Goal: Task Accomplishment & Management: Complete application form

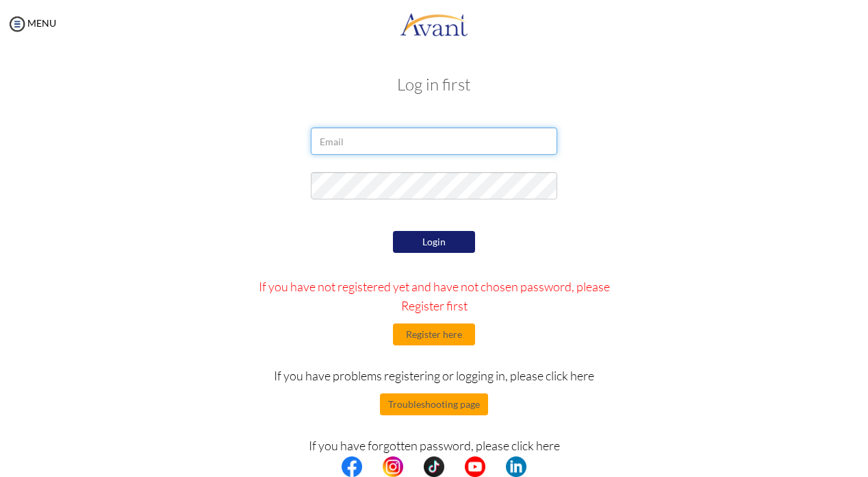
type input "[EMAIL_ADDRESS][DOMAIN_NAME]"
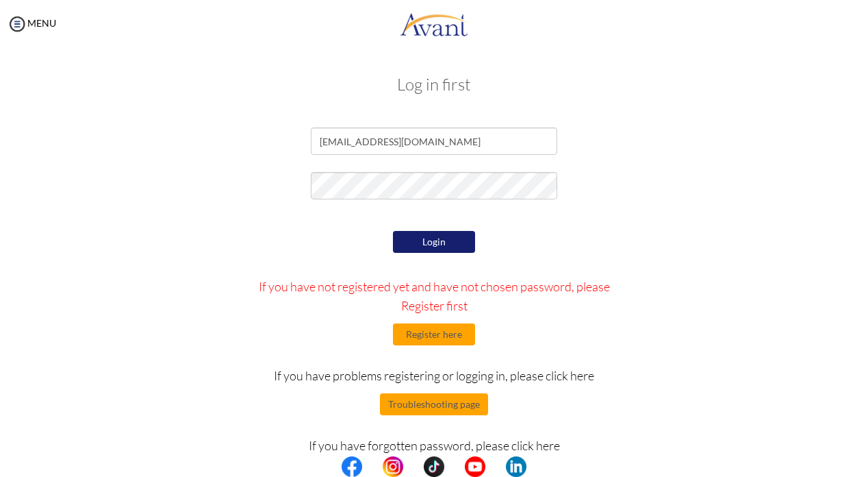
click at [431, 240] on button "Login" at bounding box center [434, 242] width 82 height 22
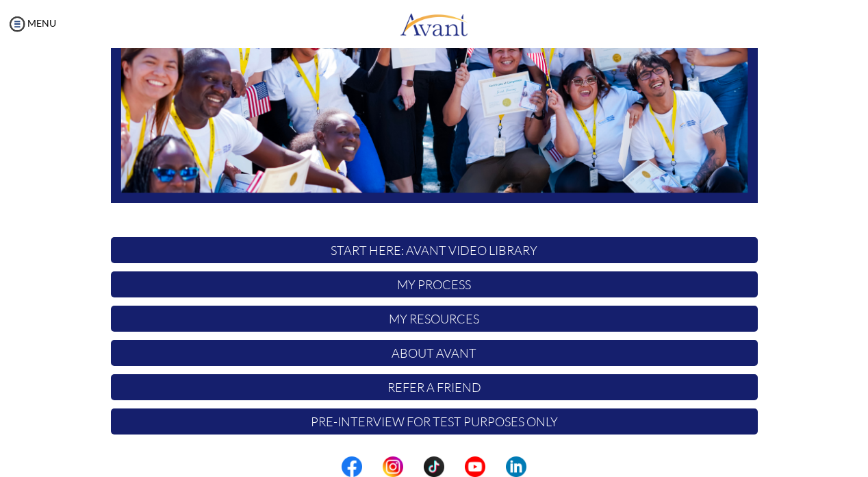
click at [427, 284] on p "My Process" at bounding box center [434, 284] width 647 height 26
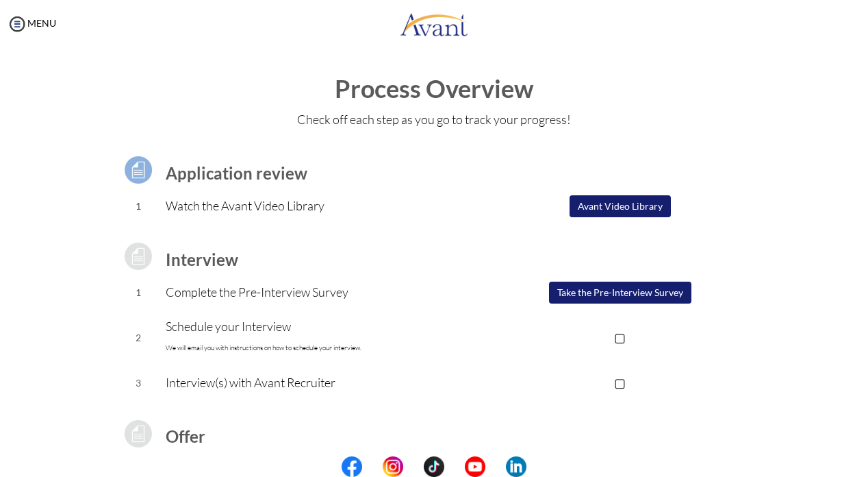
click at [586, 298] on button "Take the Pre-Interview Survey" at bounding box center [620, 292] width 142 height 22
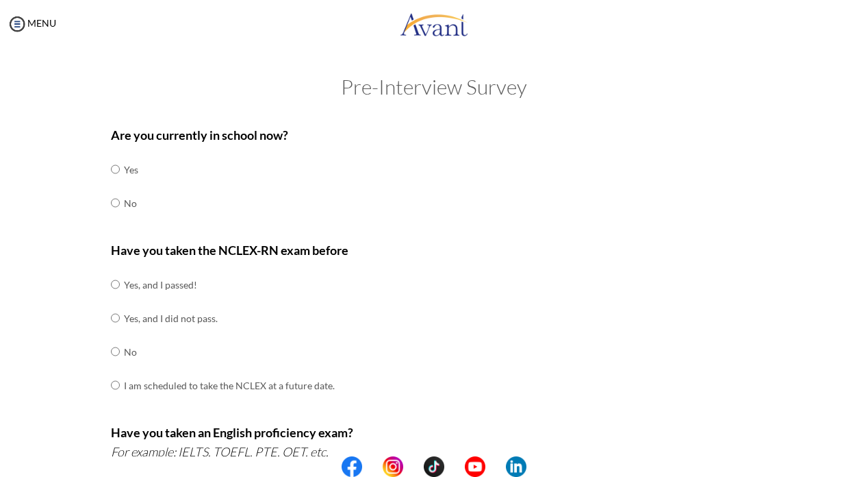
click at [117, 202] on input "radio" at bounding box center [115, 202] width 9 height 27
radio input "true"
click at [116, 277] on input "radio" at bounding box center [115, 283] width 9 height 27
radio input "true"
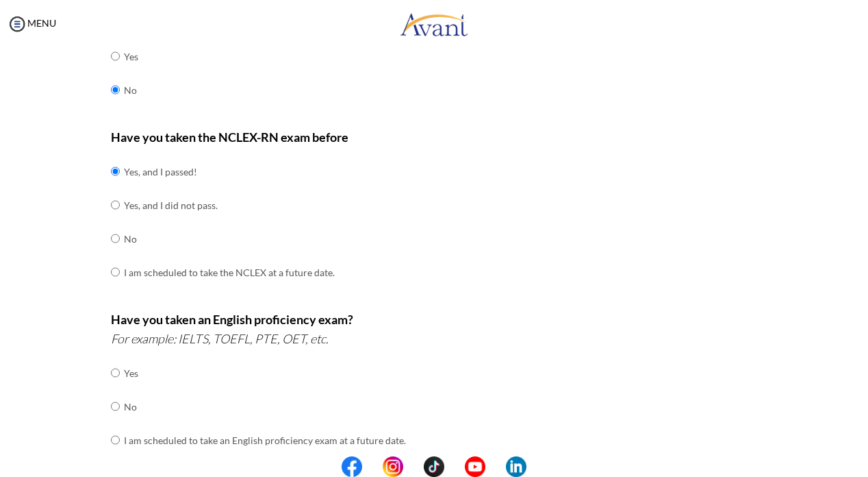
scroll to position [157, 0]
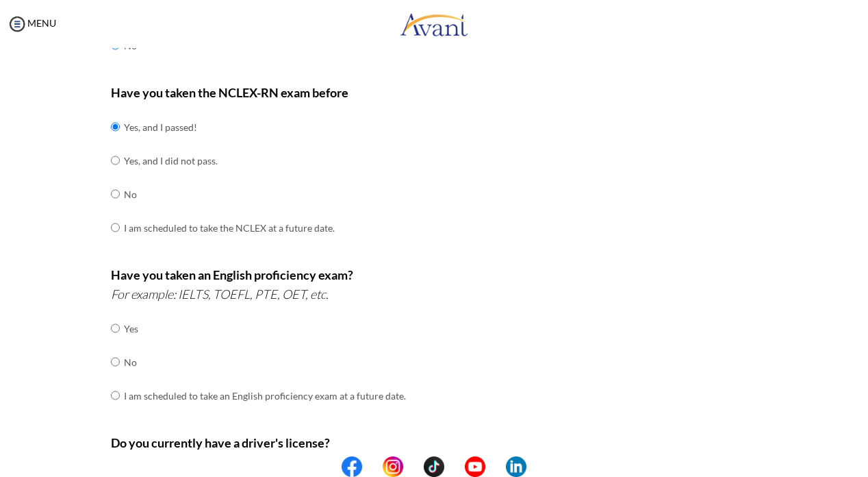
click at [118, 381] on input "radio" at bounding box center [115, 394] width 9 height 27
radio input "true"
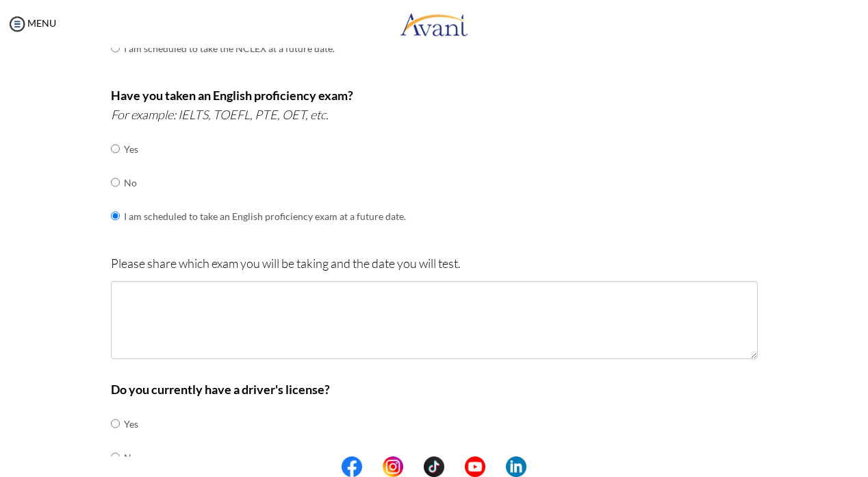
scroll to position [348, 0]
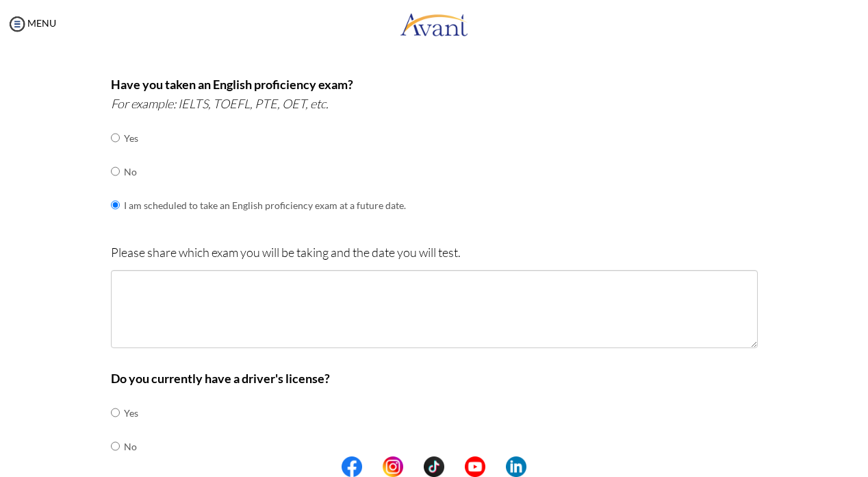
click at [120, 162] on td at bounding box center [122, 172] width 4 height 34
click at [112, 160] on input "radio" at bounding box center [115, 170] width 9 height 27
radio input "true"
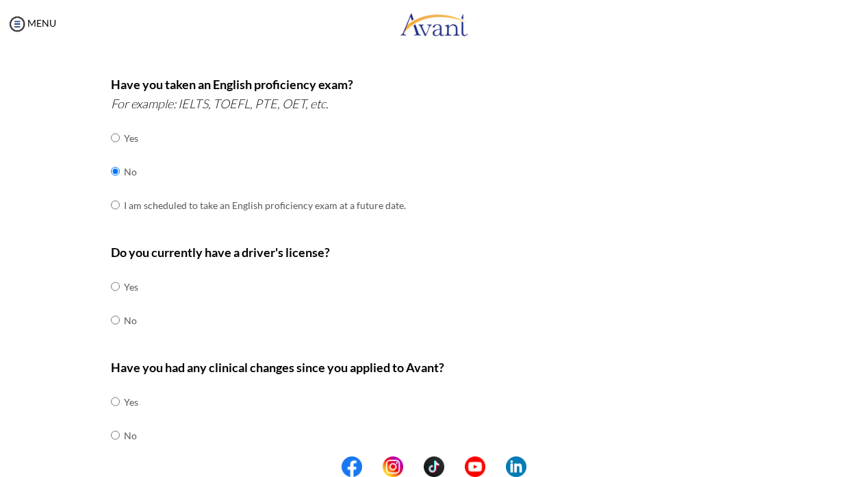
scroll to position [381, 0]
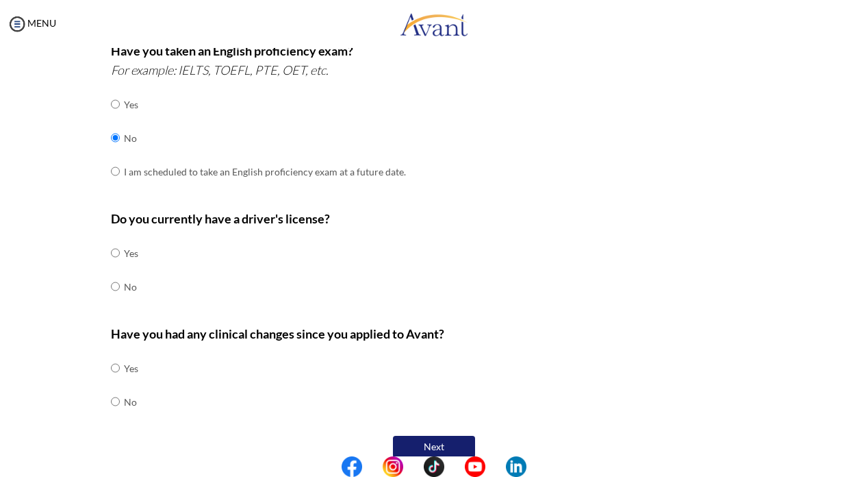
click at [116, 239] on input "radio" at bounding box center [115, 252] width 9 height 27
radio input "true"
click at [115, 388] on input "radio" at bounding box center [115, 401] width 9 height 27
radio input "true"
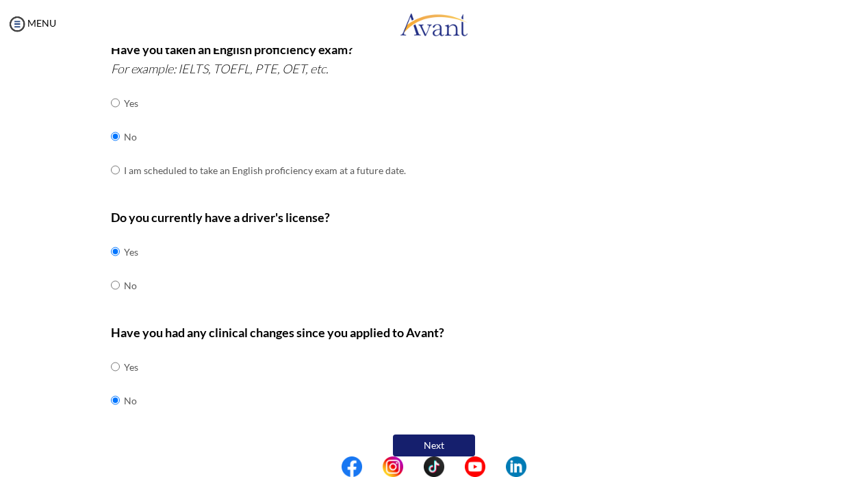
scroll to position [382, 0]
click at [403, 435] on button "Next" at bounding box center [434, 446] width 82 height 22
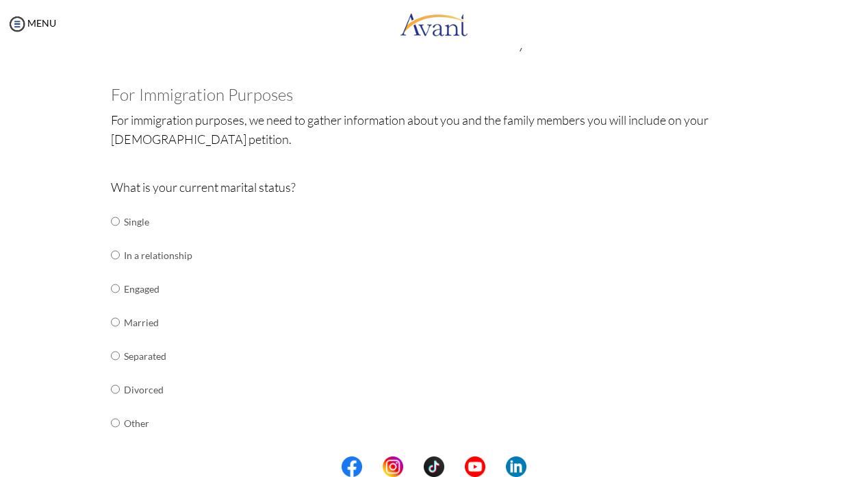
scroll to position [41, 0]
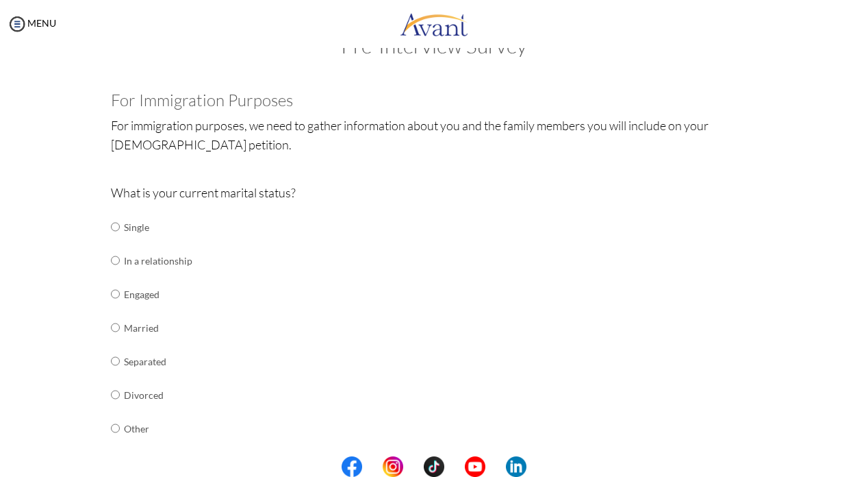
click at [112, 288] on input "radio" at bounding box center [115, 293] width 9 height 27
radio input "true"
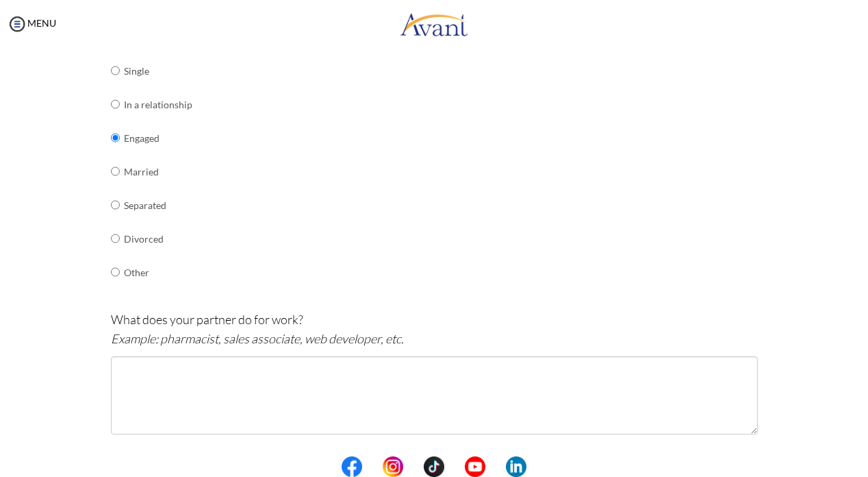
scroll to position [218, 0]
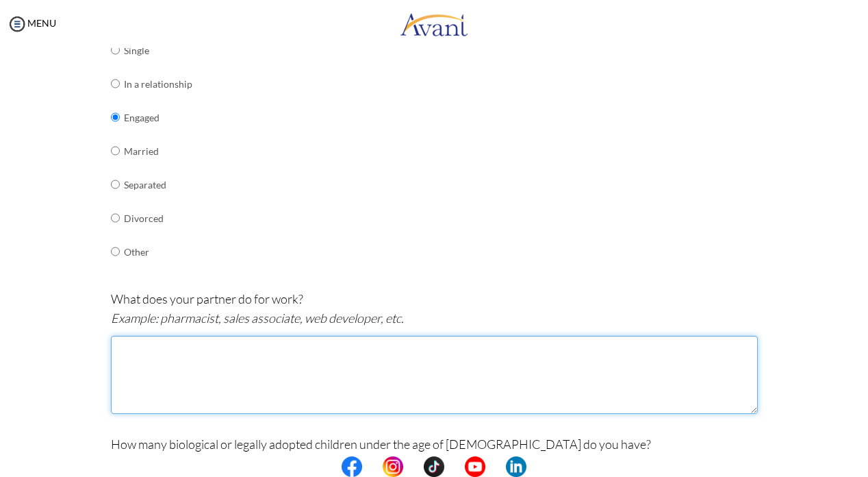
click at [307, 370] on textarea at bounding box center [434, 374] width 647 height 78
type textarea "A"
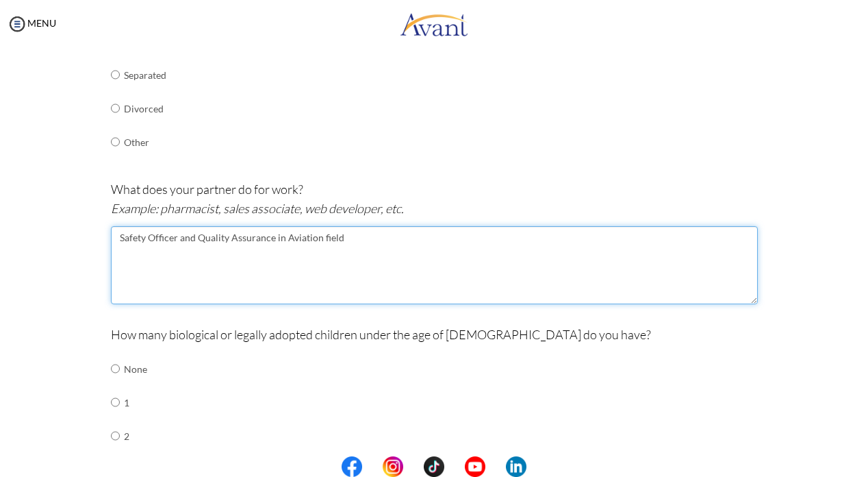
scroll to position [330, 0]
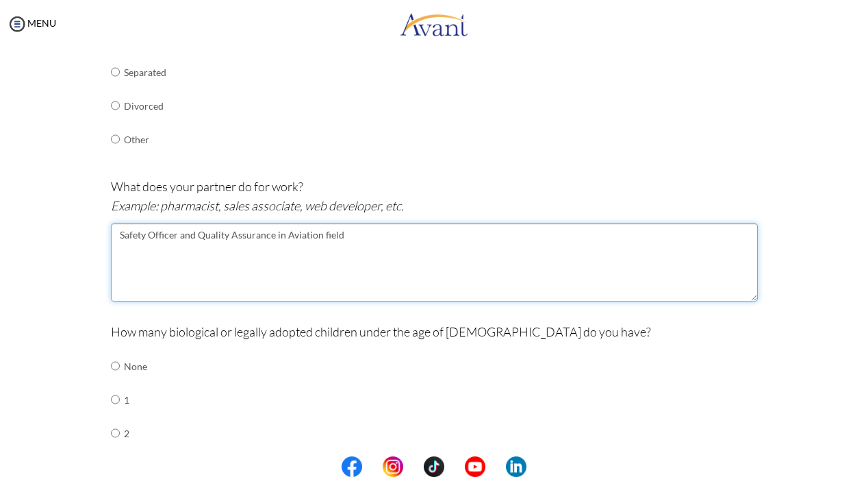
type textarea "Safety Officer and Quality Assurance in Aviation field"
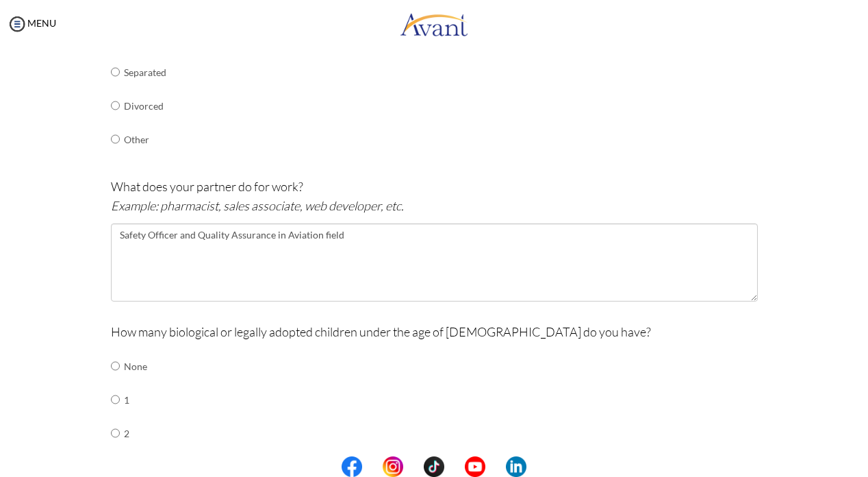
click at [116, 391] on input "radio" at bounding box center [115, 398] width 9 height 27
radio input "true"
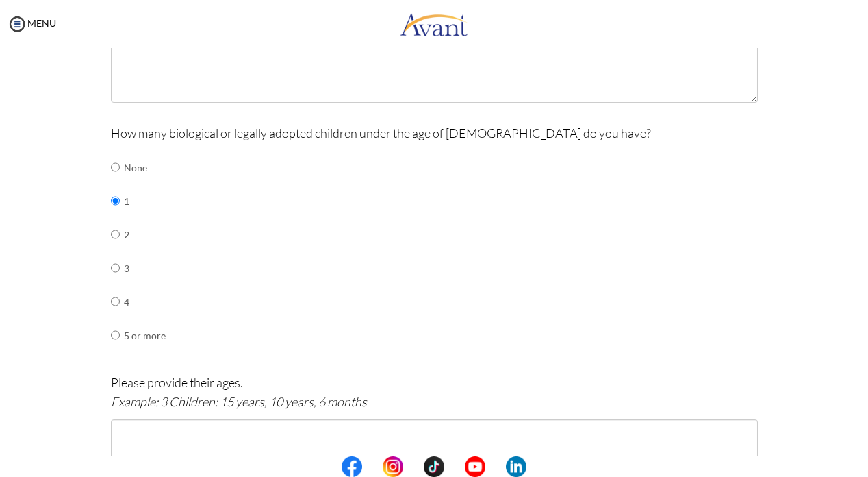
scroll to position [561, 0]
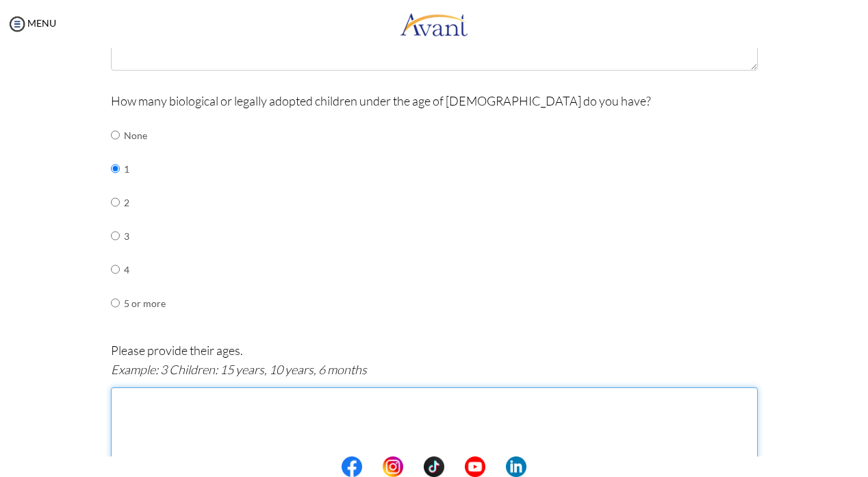
click at [162, 427] on textarea at bounding box center [434, 426] width 647 height 78
type textarea "1"
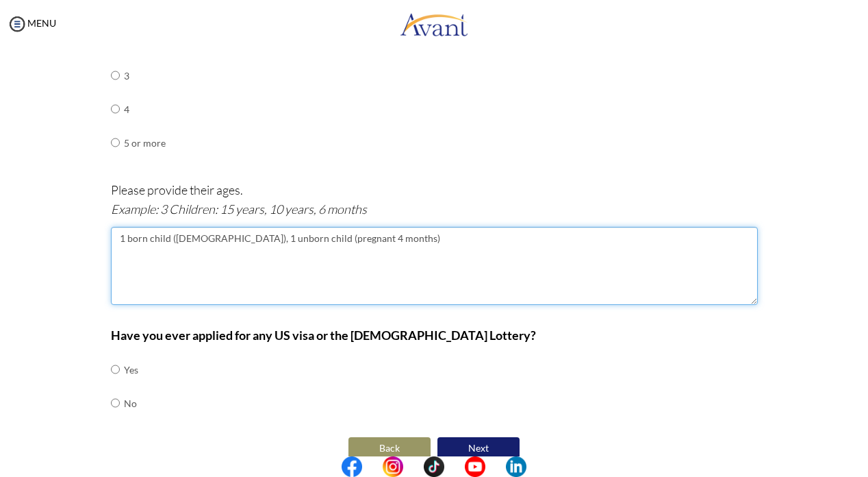
scroll to position [720, 0]
type textarea "1 born child ([DEMOGRAPHIC_DATA]), 1 unborn child (pregnant 4 months)"
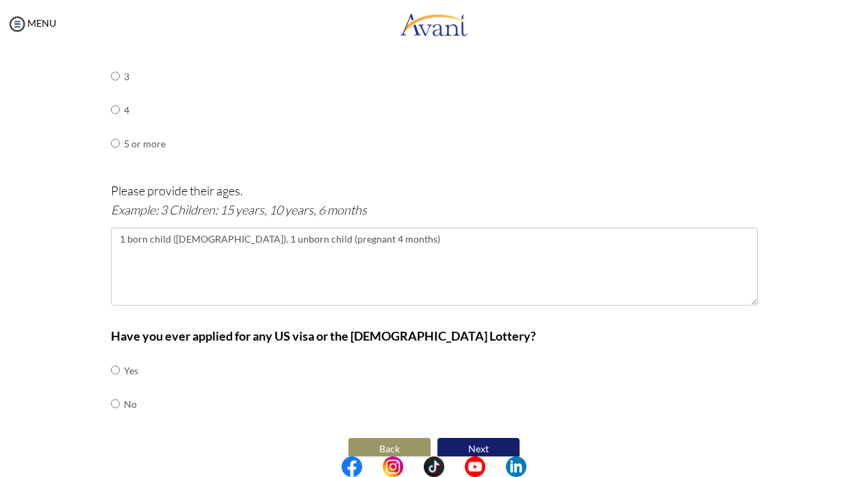
click at [124, 387] on td "No" at bounding box center [131, 404] width 14 height 34
click at [114, 390] on input "radio" at bounding box center [115, 403] width 9 height 27
radio input "true"
click at [490, 437] on button "Next" at bounding box center [478, 448] width 82 height 22
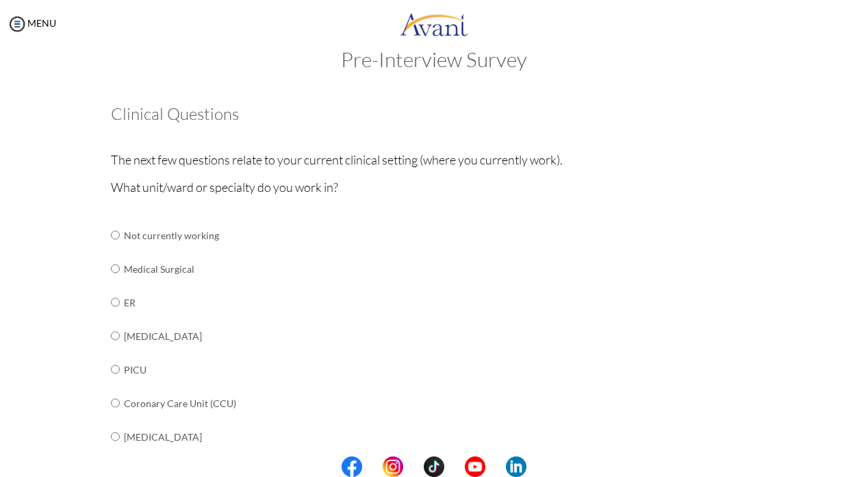
click at [124, 233] on td "Not currently working" at bounding box center [231, 235] width 214 height 34
click at [120, 233] on td at bounding box center [122, 235] width 4 height 34
click at [118, 233] on input "radio" at bounding box center [115, 234] width 9 height 27
radio input "true"
click at [117, 269] on input "radio" at bounding box center [115, 268] width 9 height 27
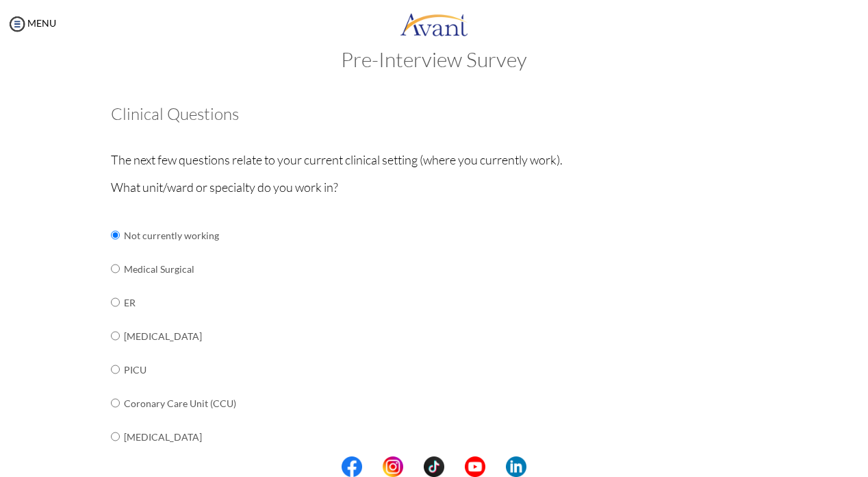
radio input "true"
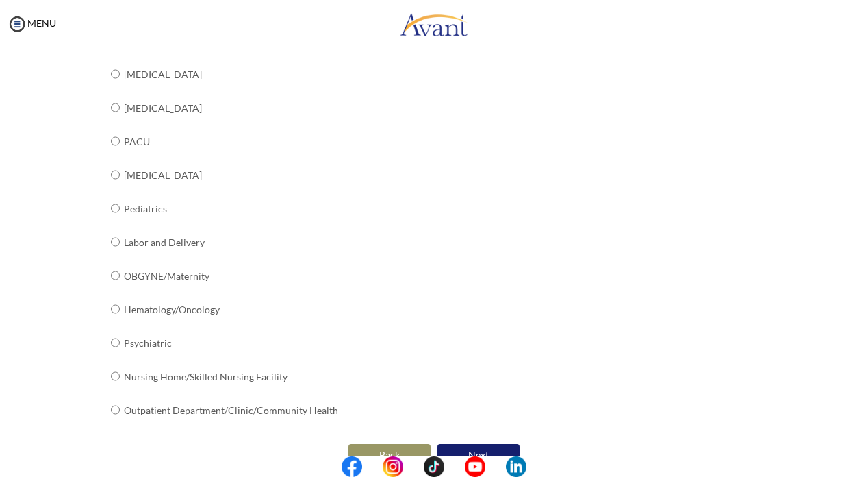
scroll to position [490, 0]
click at [482, 444] on button "Next" at bounding box center [478, 455] width 82 height 22
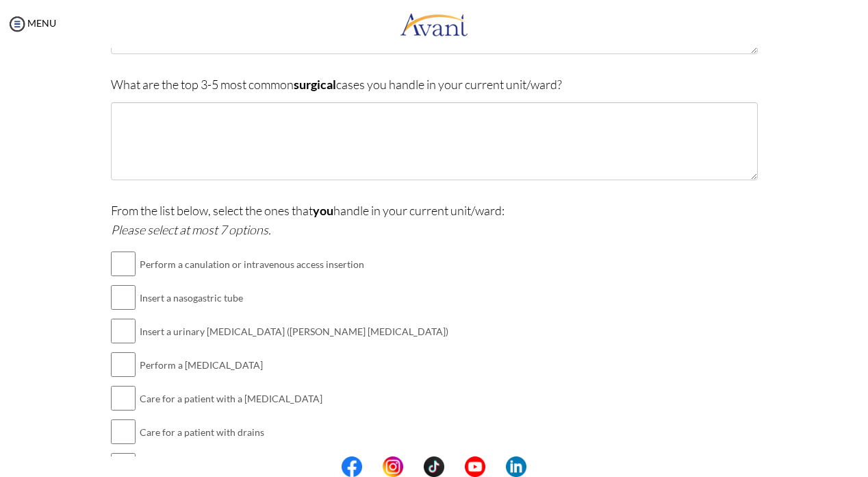
scroll to position [246, 0]
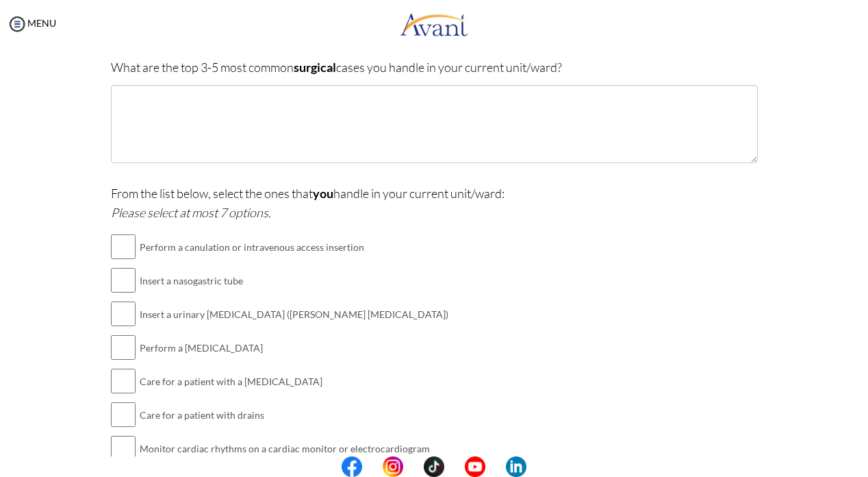
click at [113, 248] on input "checkbox" at bounding box center [123, 246] width 25 height 27
checkbox input "true"
click at [120, 341] on input "checkbox" at bounding box center [123, 346] width 25 height 27
checkbox input "true"
click at [122, 405] on input "checkbox" at bounding box center [123, 414] width 25 height 27
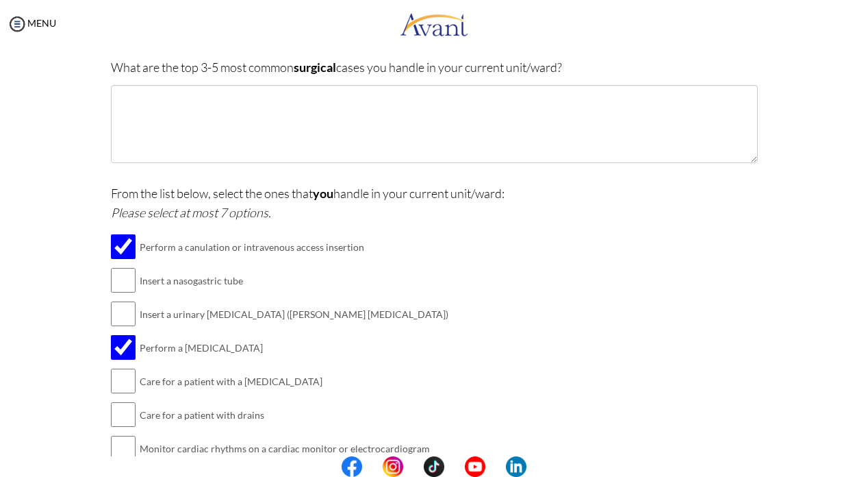
checkbox input "true"
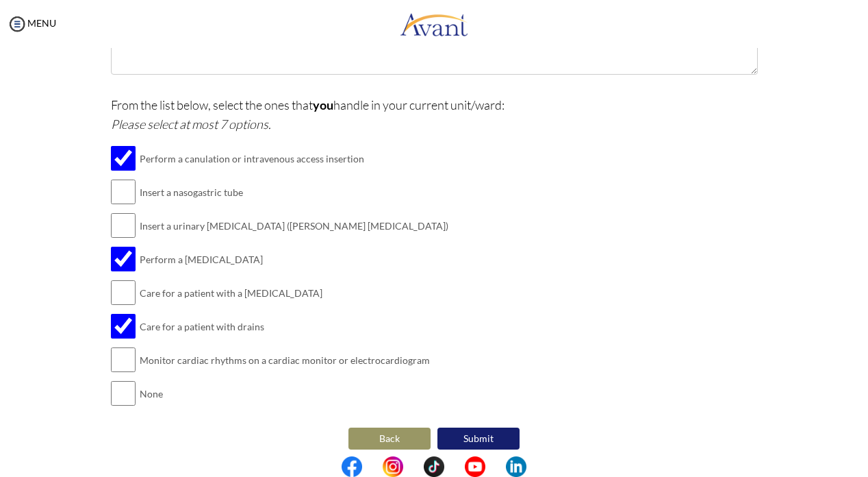
scroll to position [333, 0]
click at [115, 190] on input "checkbox" at bounding box center [123, 192] width 25 height 27
click at [116, 192] on input "checkbox" at bounding box center [123, 192] width 25 height 27
checkbox input "false"
click at [117, 286] on input "checkbox" at bounding box center [123, 292] width 25 height 27
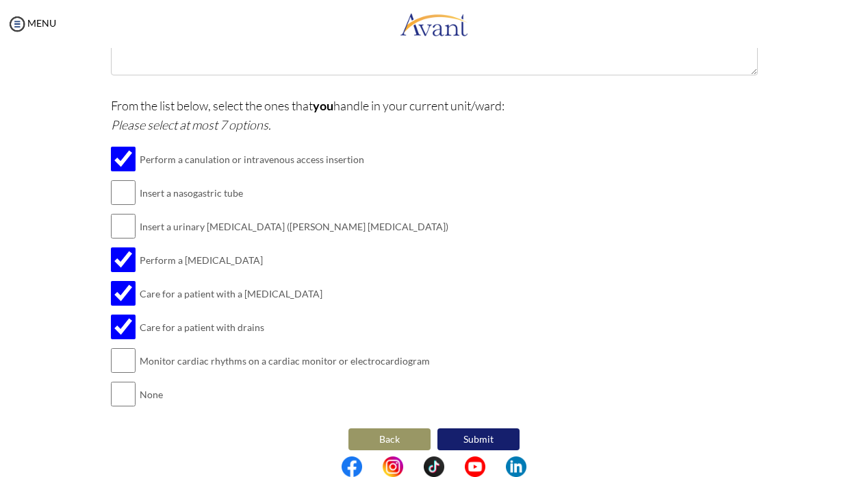
click at [117, 288] on input "checkbox" at bounding box center [123, 292] width 25 height 27
checkbox input "true"
